Goal: Task Accomplishment & Management: Manage account settings

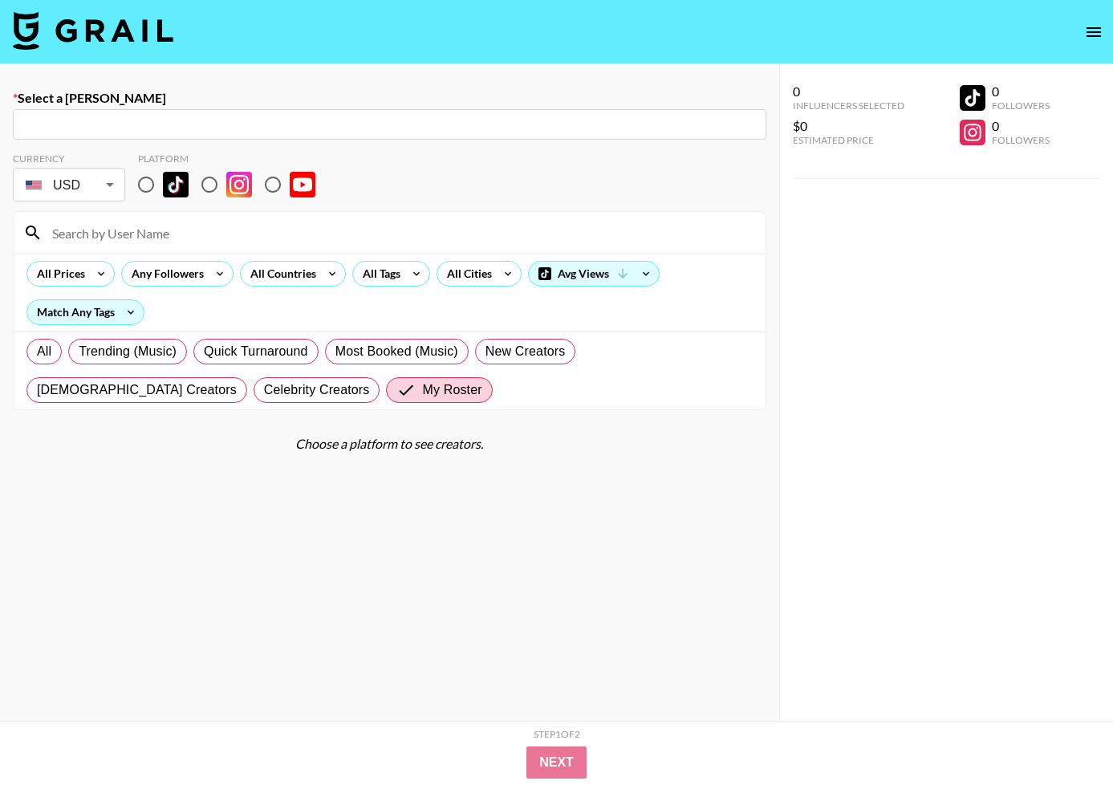
click at [1094, 34] on icon "open drawer" at bounding box center [1093, 32] width 14 height 10
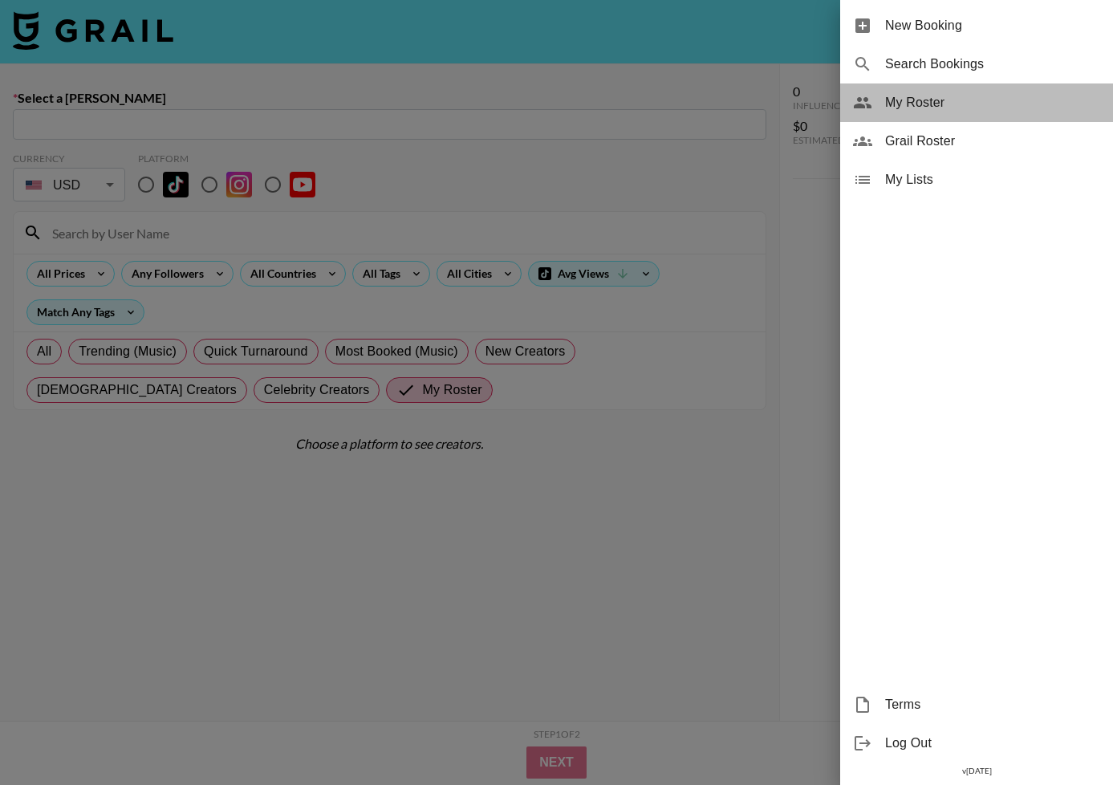
click at [958, 112] on div "My Roster" at bounding box center [976, 102] width 273 height 39
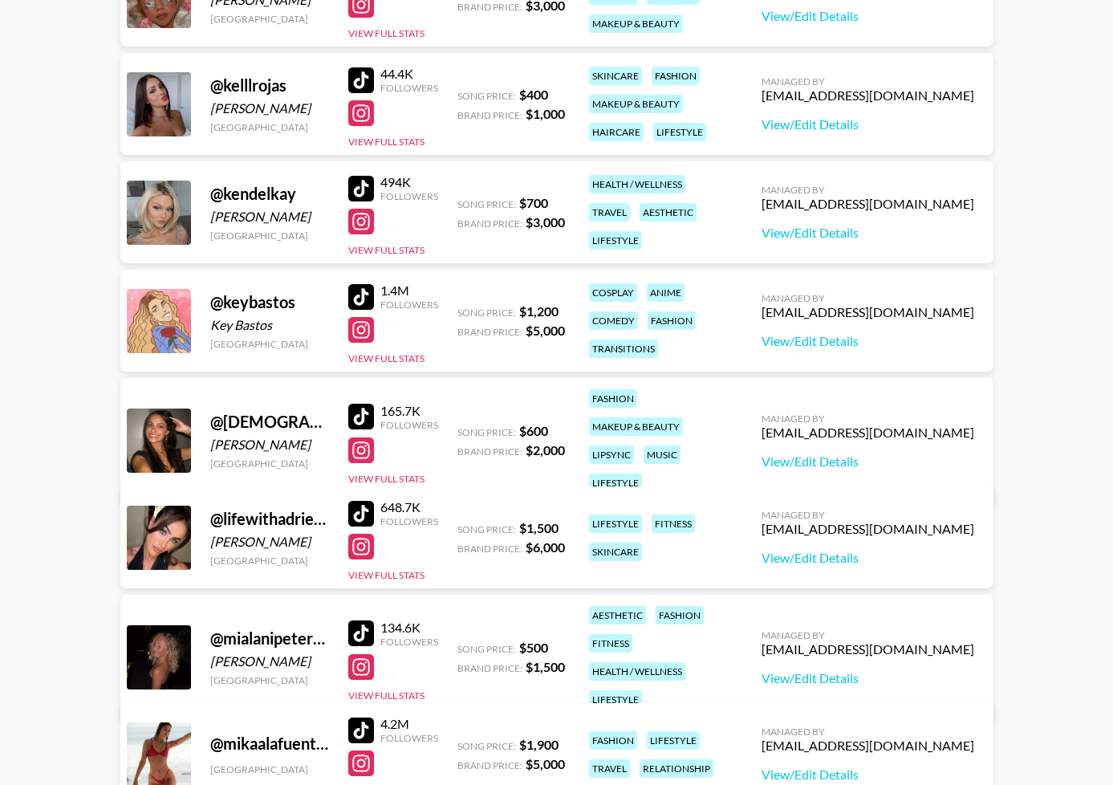
scroll to position [2414, 0]
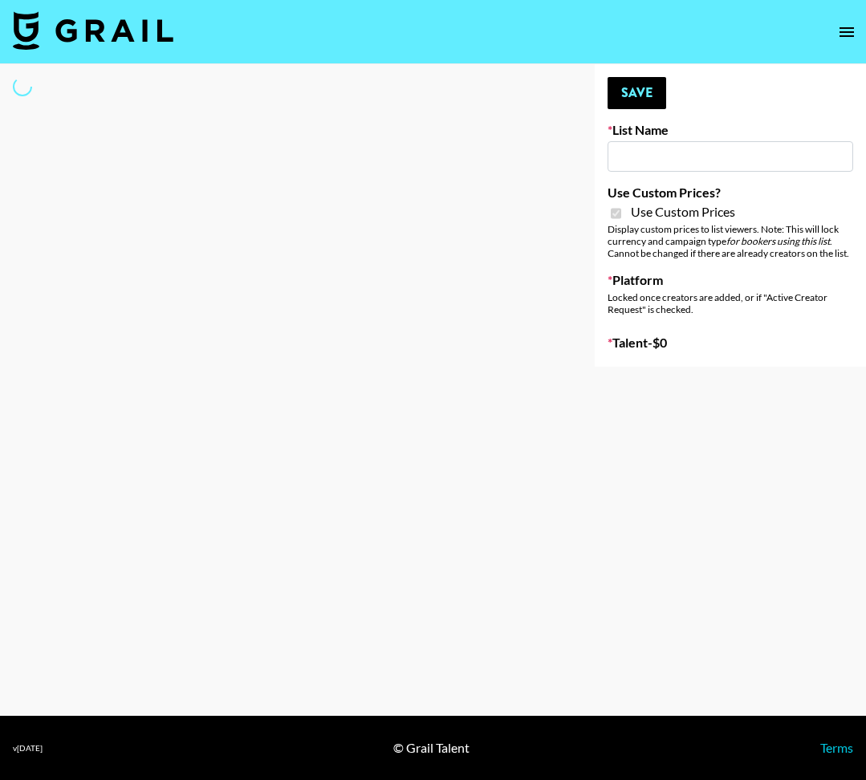
type input "Earth Cure ([DATE])"
checkbox input "true"
select select "Brand"
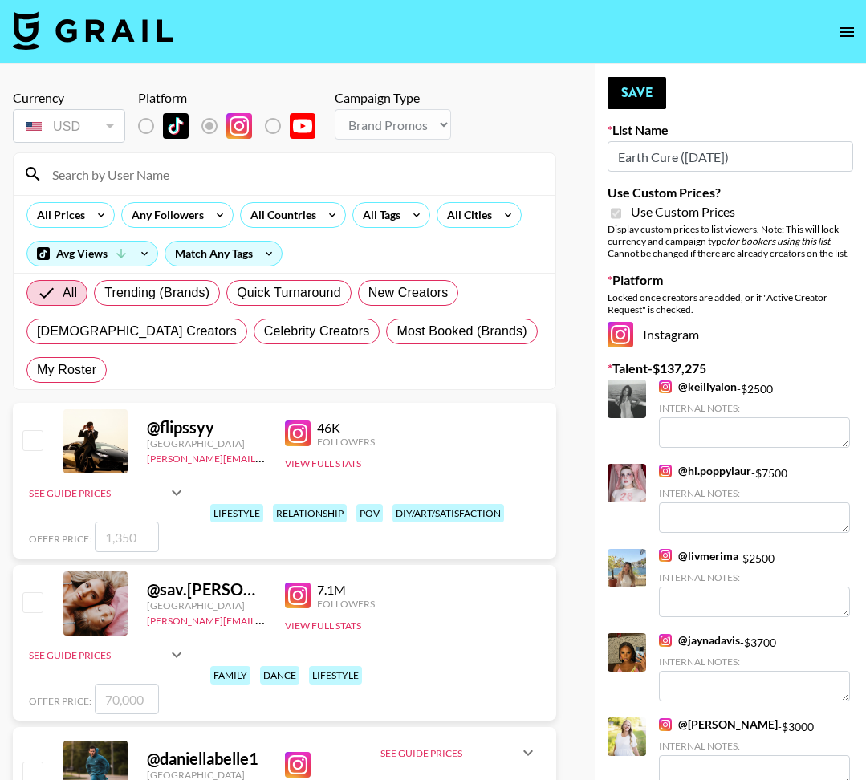
click at [229, 185] on input at bounding box center [294, 174] width 503 height 26
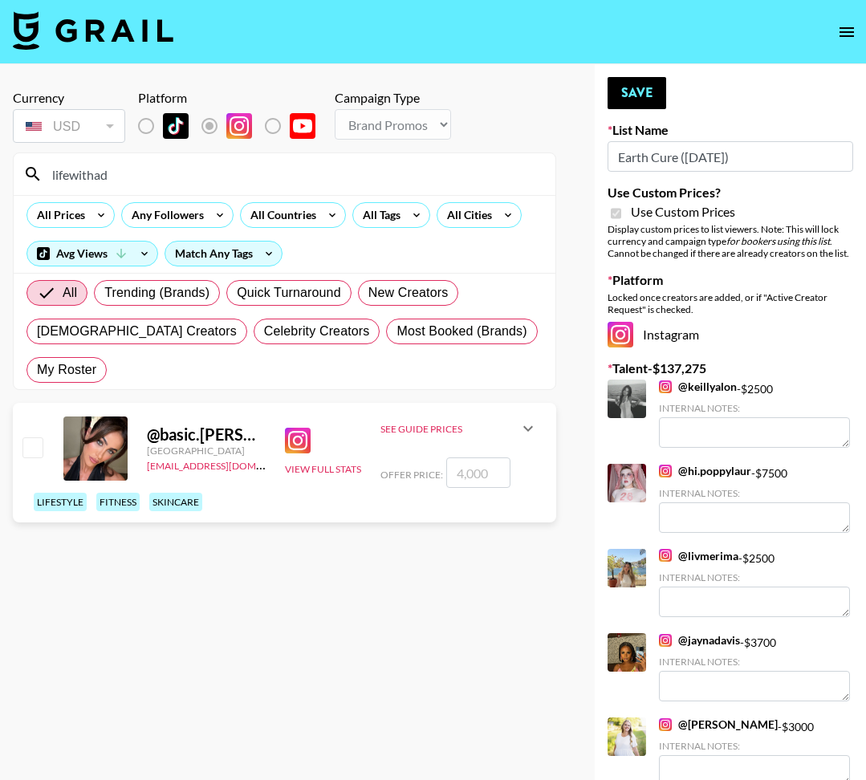
type input "lifewithad"
click at [22, 451] on div at bounding box center [31, 448] width 25 height 27
click at [35, 454] on input "checkbox" at bounding box center [31, 446] width 19 height 19
checkbox input "true"
type input "4000"
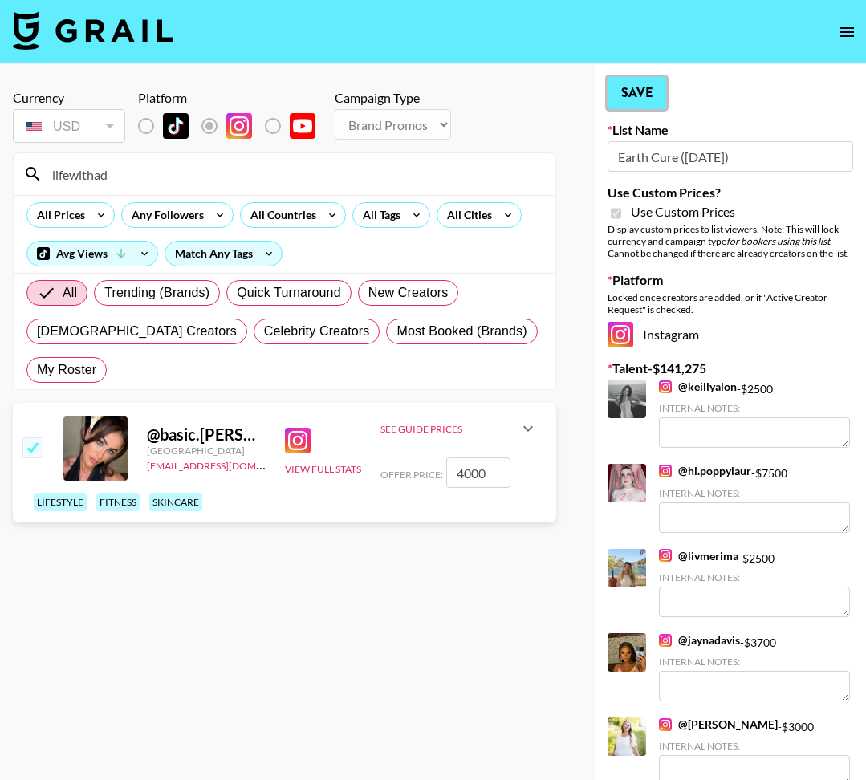
click at [621, 89] on button "Save" at bounding box center [636, 93] width 59 height 32
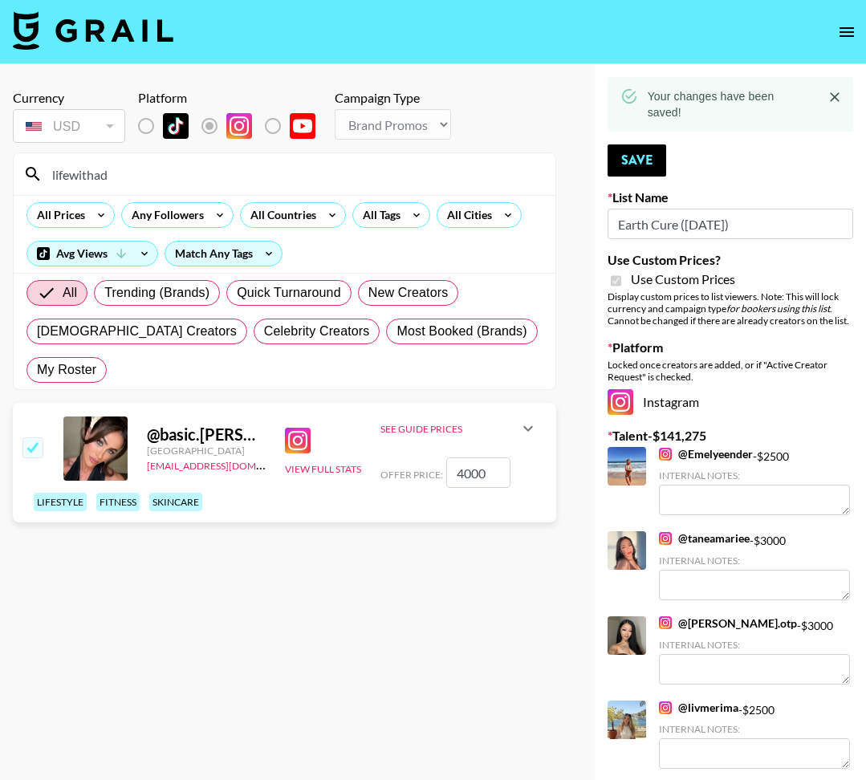
click at [408, 171] on input "lifewithad" at bounding box center [294, 174] width 503 height 26
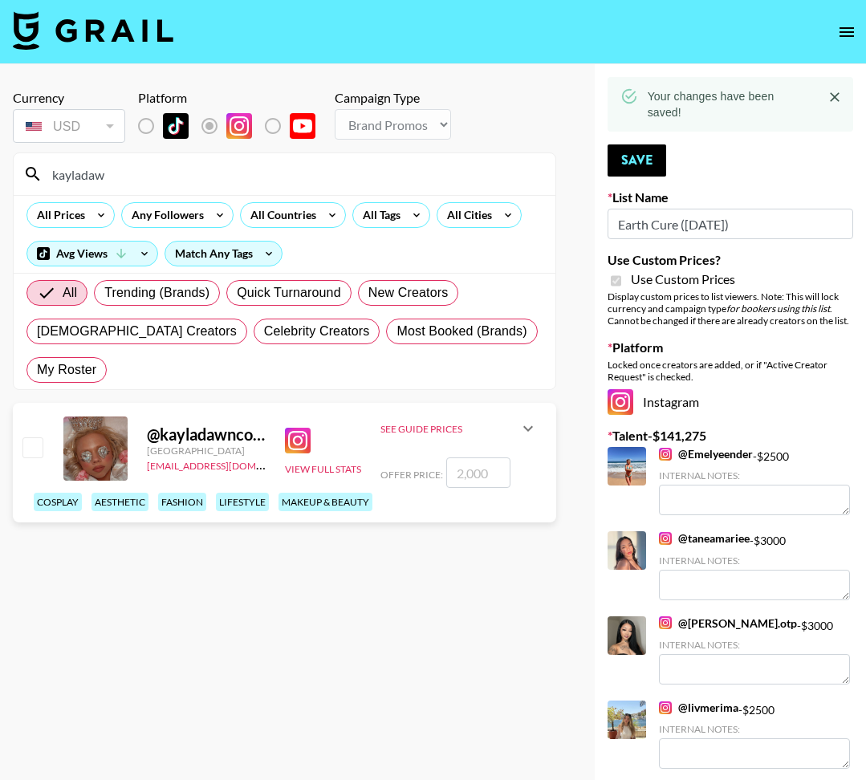
type input "kayladaw"
click at [31, 447] on input "checkbox" at bounding box center [31, 446] width 19 height 19
checkbox input "true"
type input "2000"
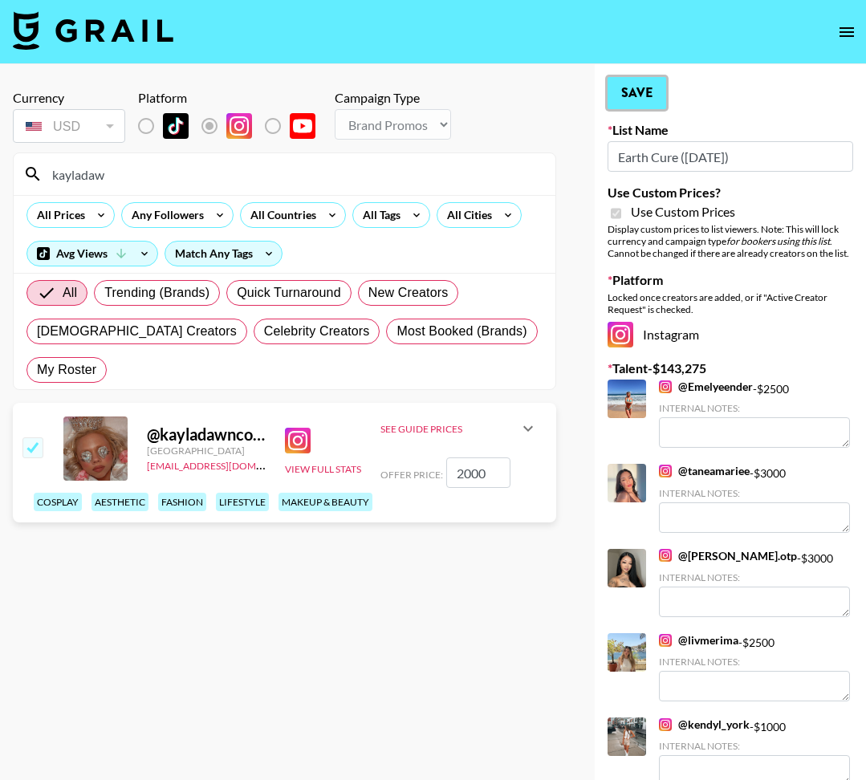
click at [632, 97] on button "Save" at bounding box center [636, 93] width 59 height 32
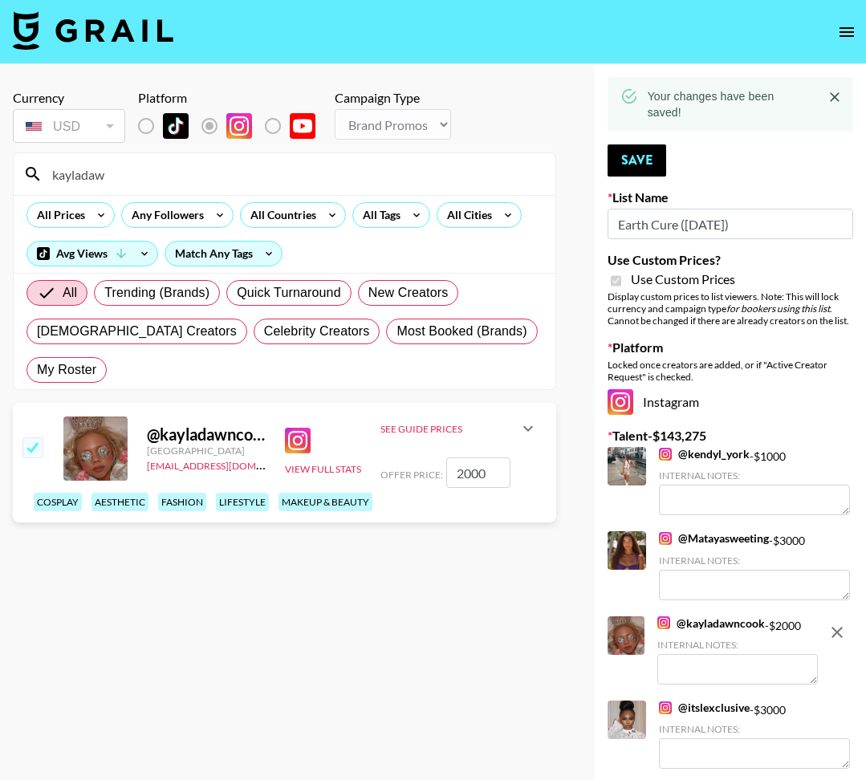
click at [428, 172] on input "kayladaw" at bounding box center [294, 174] width 503 height 26
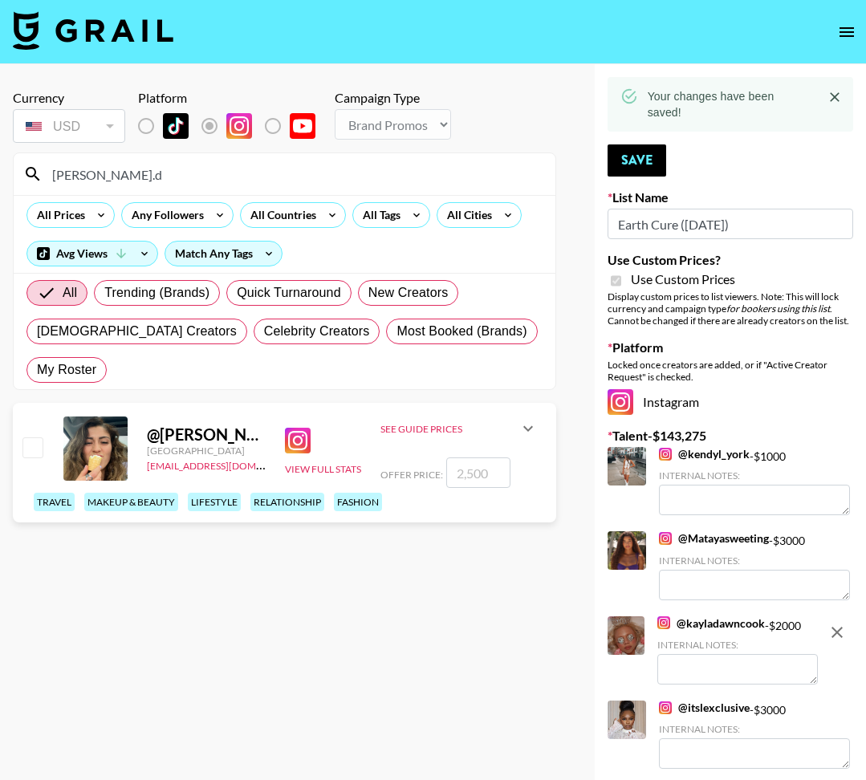
type input "nicole.d"
click at [29, 441] on input "checkbox" at bounding box center [31, 446] width 19 height 19
checkbox input "true"
type input "2500"
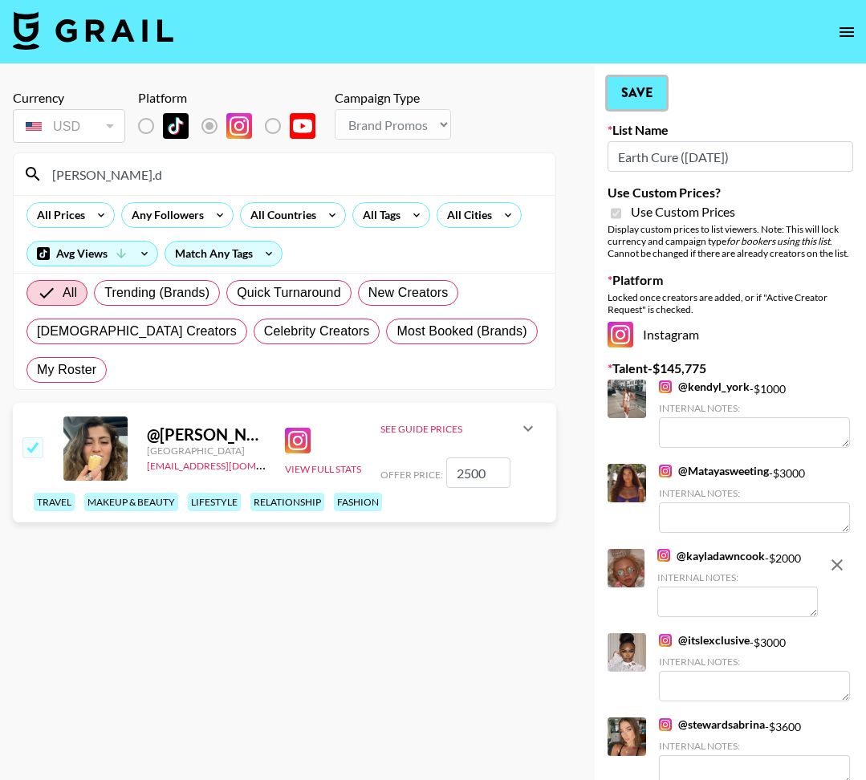
click at [625, 91] on button "Save" at bounding box center [636, 93] width 59 height 32
